Goal: Check status: Check status

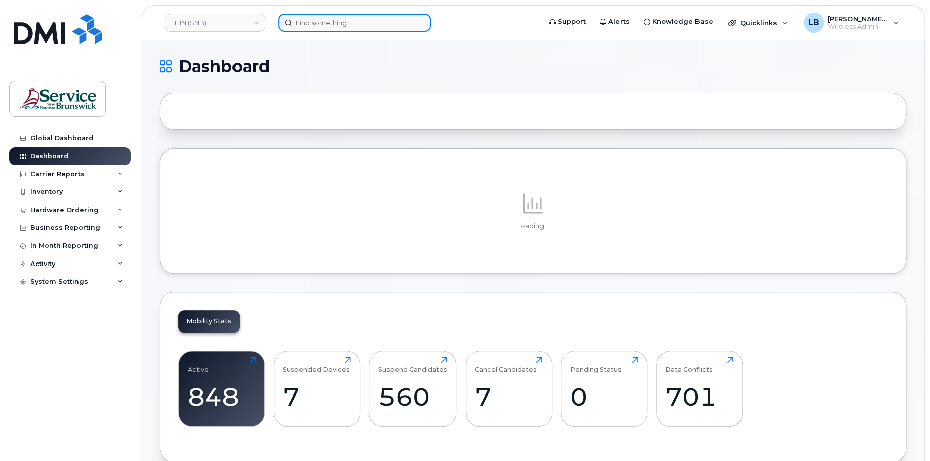
click at [376, 26] on input at bounding box center [354, 23] width 153 height 18
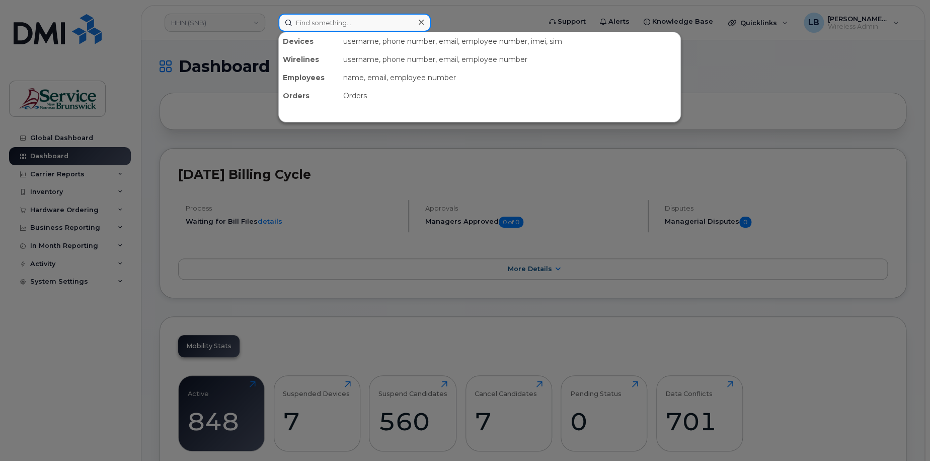
paste input "298868"
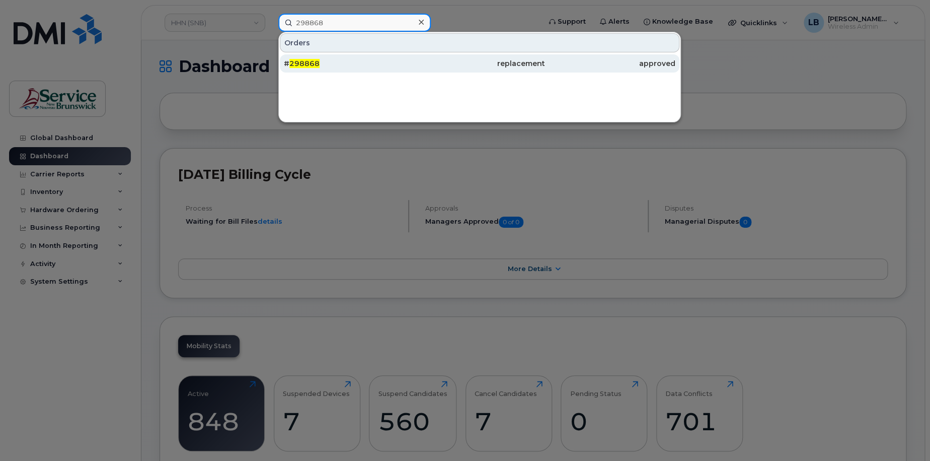
type input "298868"
click at [327, 66] on div "# 298868" at bounding box center [349, 63] width 130 height 10
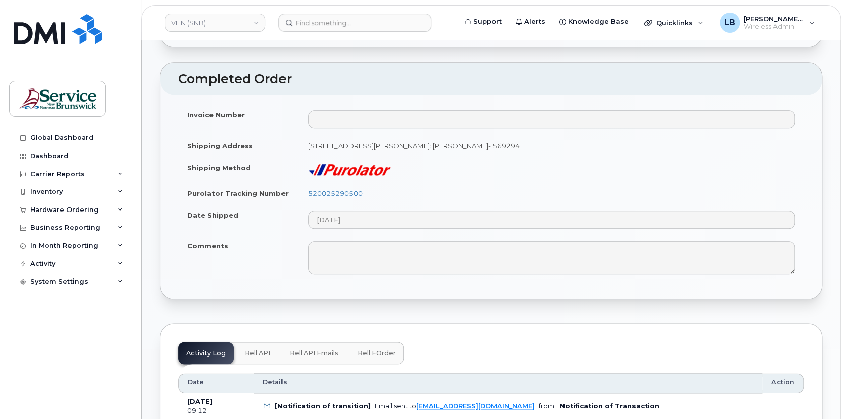
scroll to position [549, 0]
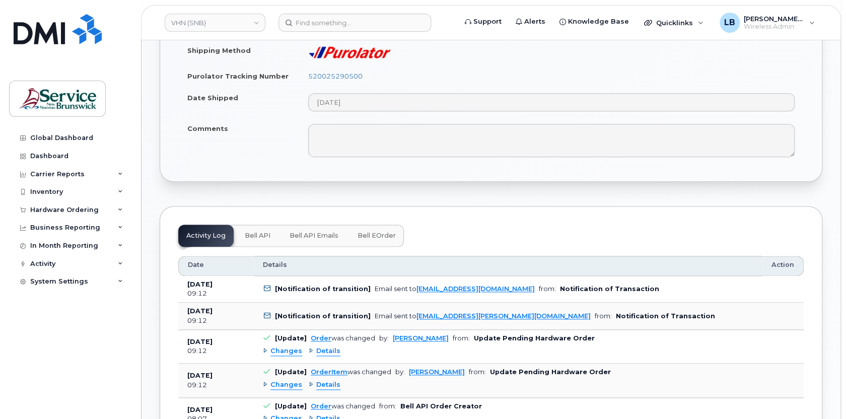
click at [382, 232] on span "Bell eOrder" at bounding box center [376, 236] width 38 height 8
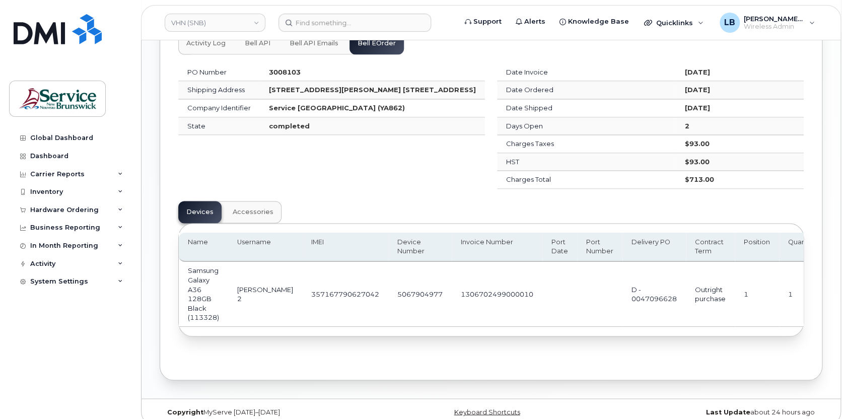
scroll to position [753, 0]
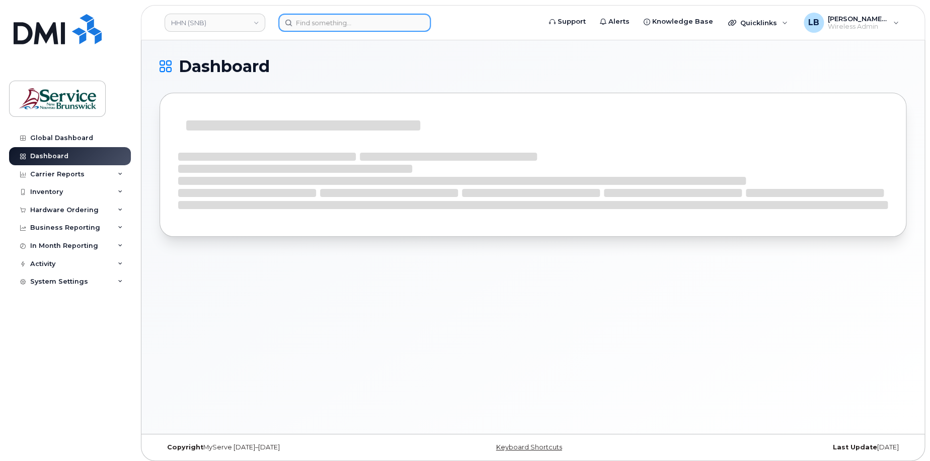
click at [389, 21] on input at bounding box center [354, 23] width 153 height 18
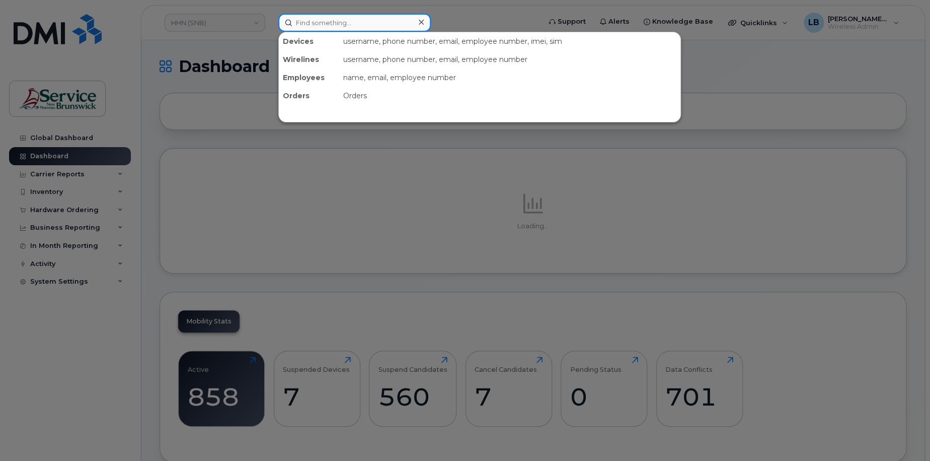
paste input "299287"
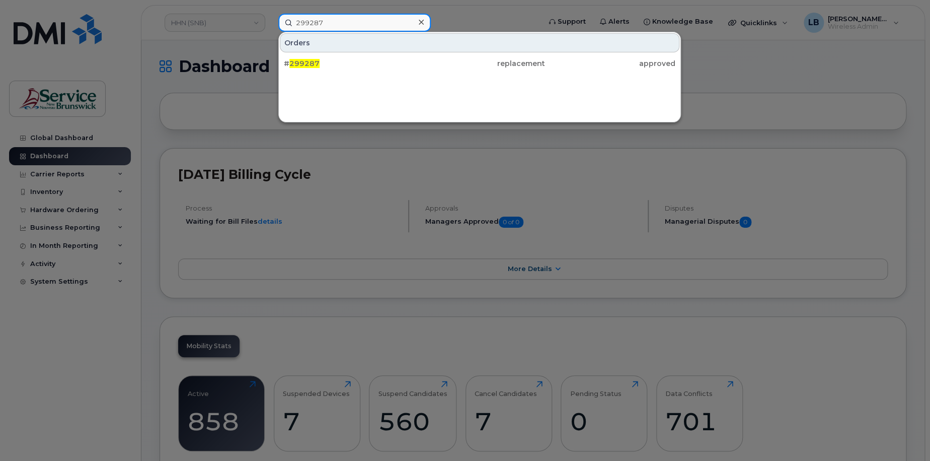
type input "299287"
